Goal: Obtain resource: Obtain resource

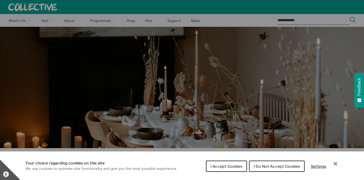
click at [213, 166] on span "I Accept Cookies" at bounding box center [227, 166] width 32 height 5
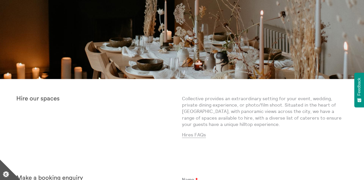
scroll to position [70, 0]
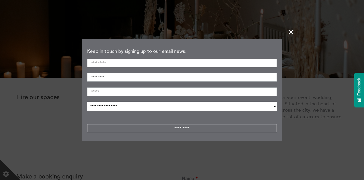
click at [292, 32] on span "+" at bounding box center [291, 31] width 15 height 15
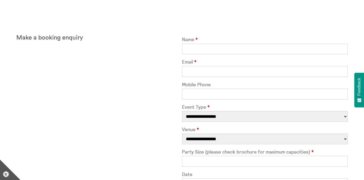
scroll to position [0, 0]
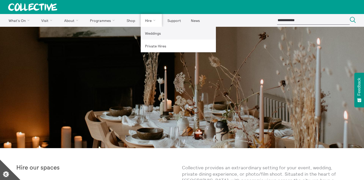
click at [156, 37] on link "Weddings" at bounding box center [178, 33] width 75 height 13
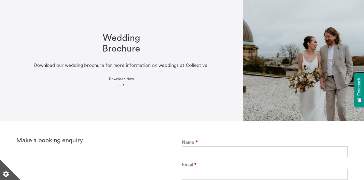
scroll to position [28, 0]
click at [118, 82] on div "Wedding Brochure Download our wedding brochure for more information on weddings…" at bounding box center [121, 59] width 196 height 71
